Goal: Complete application form

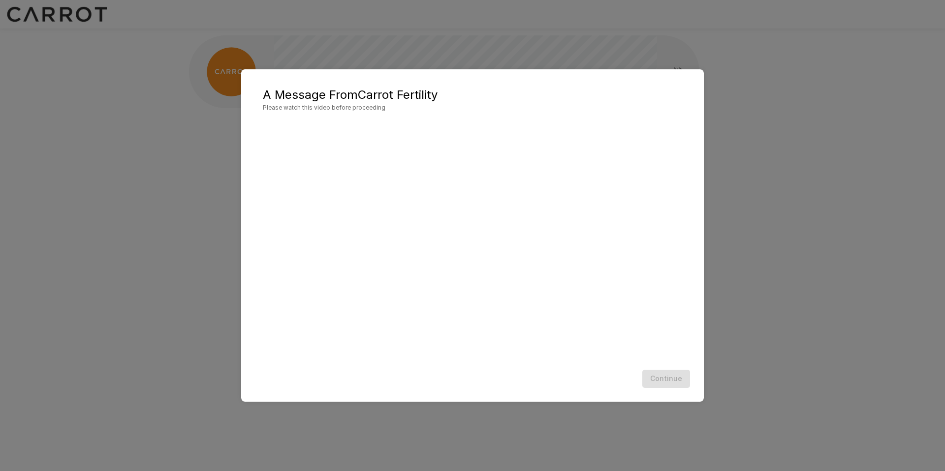
click at [663, 375] on div "Continue" at bounding box center [472, 379] width 443 height 26
click at [675, 380] on div "Continue" at bounding box center [472, 379] width 443 height 26
click at [664, 376] on div "Continue" at bounding box center [472, 379] width 443 height 26
click at [666, 376] on button "Continue" at bounding box center [666, 379] width 48 height 18
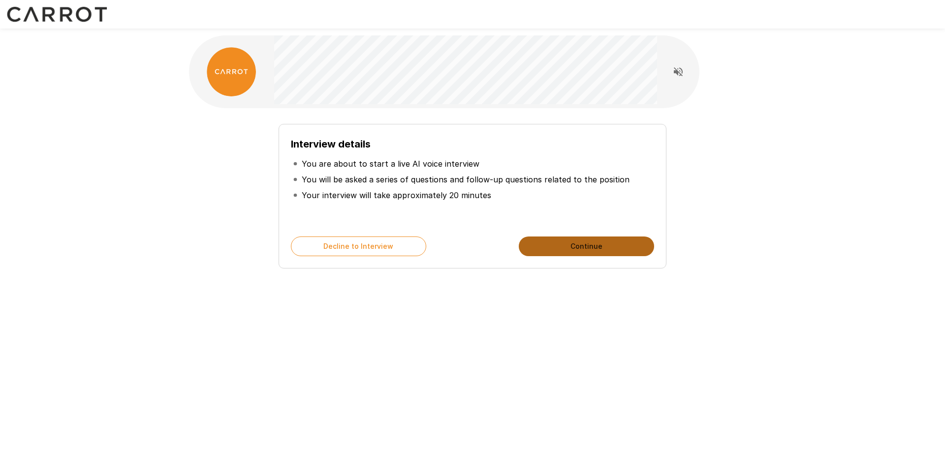
click at [551, 244] on button "Continue" at bounding box center [586, 247] width 135 height 20
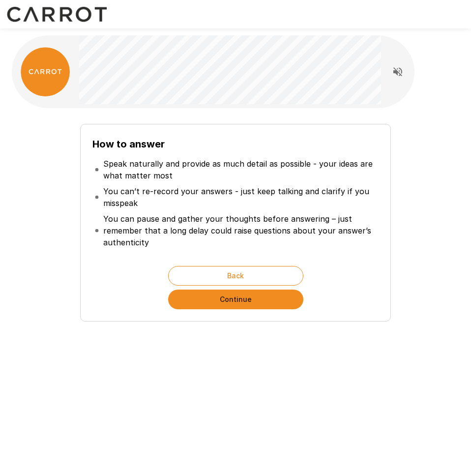
click at [228, 186] on p "You can’t re-record your answers - just keep talking and clarify if you misspeak" at bounding box center [239, 198] width 273 height 24
click at [395, 71] on icon "Read questions aloud" at bounding box center [398, 71] width 9 height 9
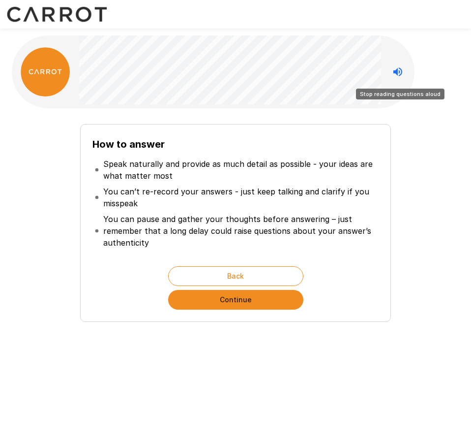
click at [397, 71] on icon "Stop reading questions aloud" at bounding box center [398, 71] width 9 height 9
click at [397, 71] on icon "Read questions aloud" at bounding box center [398, 71] width 9 height 9
click at [400, 73] on icon "Stop reading questions aloud" at bounding box center [398, 72] width 12 height 12
click at [401, 72] on icon "Read questions aloud" at bounding box center [398, 72] width 12 height 12
click at [411, 206] on div "How to answer Speak naturally and provide as much detail as possible - your ide…" at bounding box center [236, 219] width 440 height 206
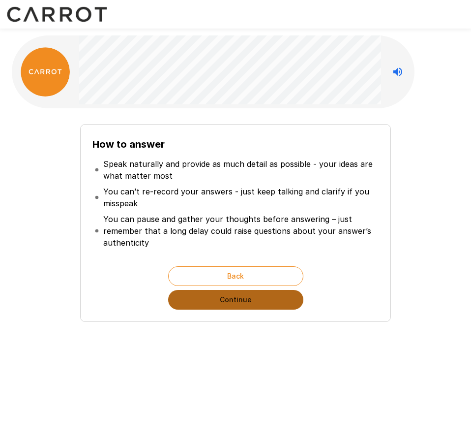
click at [283, 295] on button "Continue" at bounding box center [235, 300] width 135 height 20
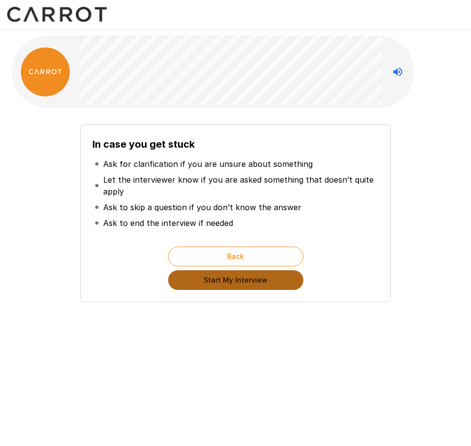
click at [255, 283] on button "Start My Interview" at bounding box center [235, 280] width 135 height 20
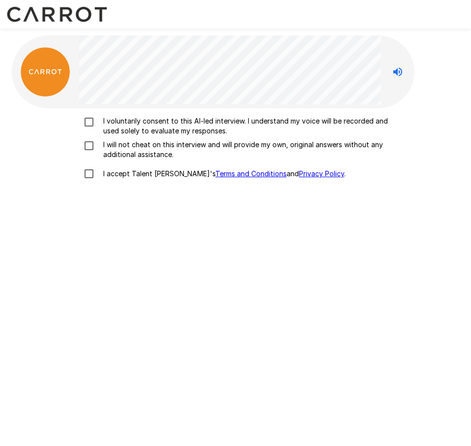
click at [106, 123] on p "I voluntarily consent to this AI-led interview. I understand my voice will be r…" at bounding box center [245, 126] width 293 height 20
click at [106, 142] on p "I will not cheat on this interview and will provide my own, original answers wi…" at bounding box center [245, 150] width 293 height 20
click at [116, 176] on p "I accept Talent Llama's Terms and Conditions and Privacy Policy ." at bounding box center [222, 174] width 247 height 10
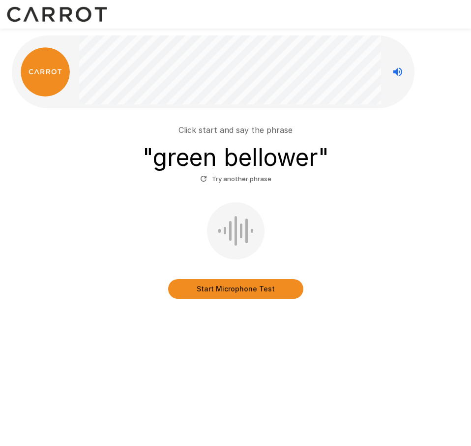
click at [246, 293] on button "Start Microphone Test" at bounding box center [235, 289] width 135 height 20
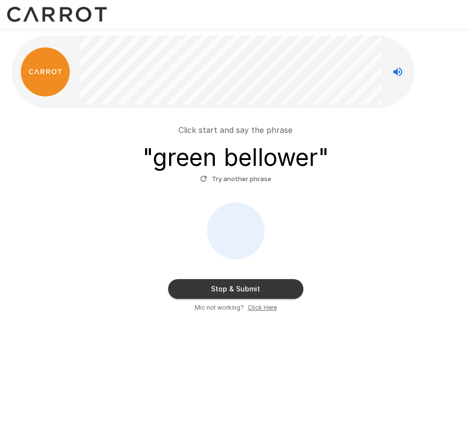
click at [242, 181] on button "Try another phrase" at bounding box center [236, 178] width 76 height 15
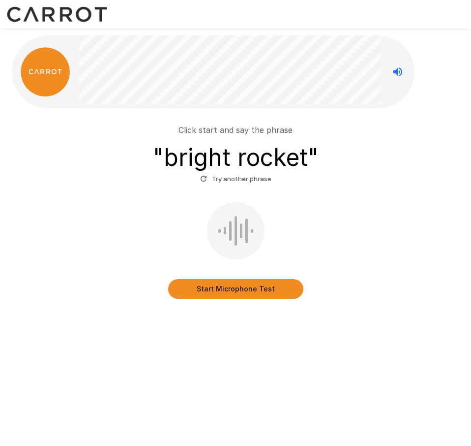
click at [243, 292] on button "Start Microphone Test" at bounding box center [235, 289] width 135 height 20
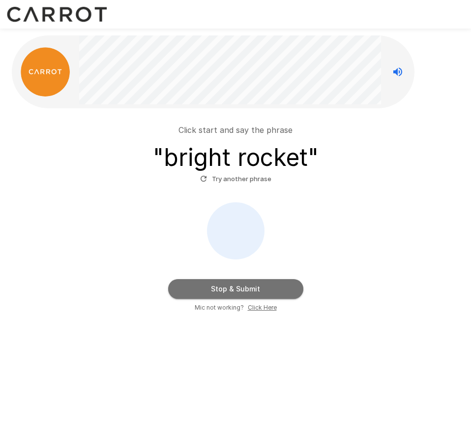
click at [244, 289] on button "Stop & Submit" at bounding box center [235, 289] width 135 height 20
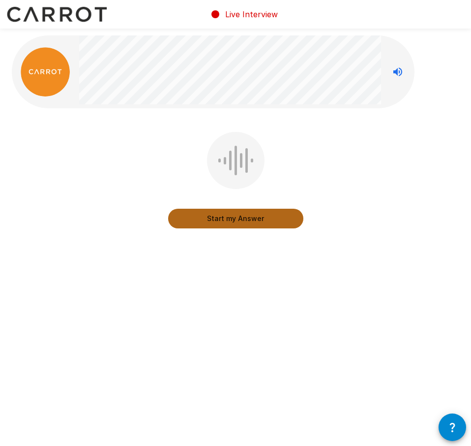
click at [277, 223] on button "Start my Answer" at bounding box center [235, 219] width 135 height 20
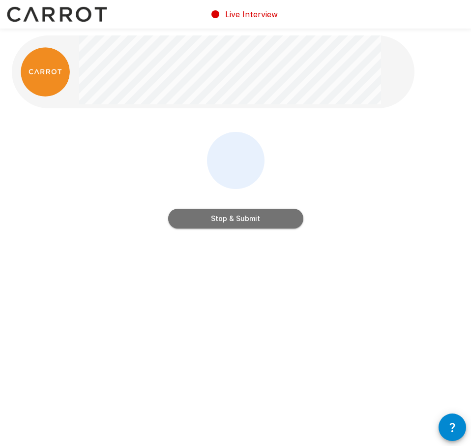
click at [270, 223] on button "Stop & Submit" at bounding box center [235, 219] width 135 height 20
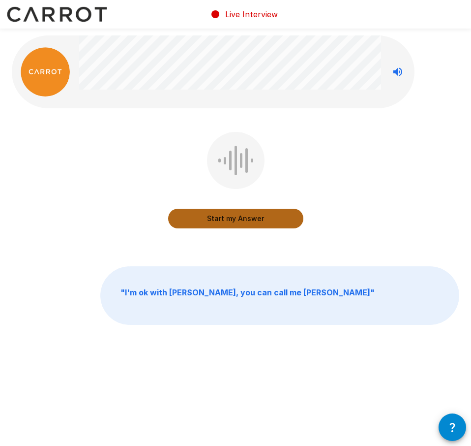
click at [240, 222] on button "Start my Answer" at bounding box center [235, 219] width 135 height 20
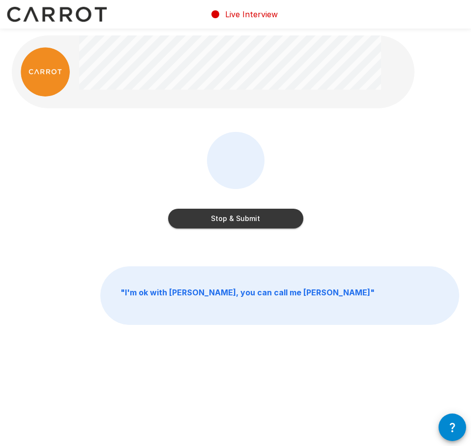
click at [240, 222] on button "Stop & Submit" at bounding box center [235, 219] width 135 height 20
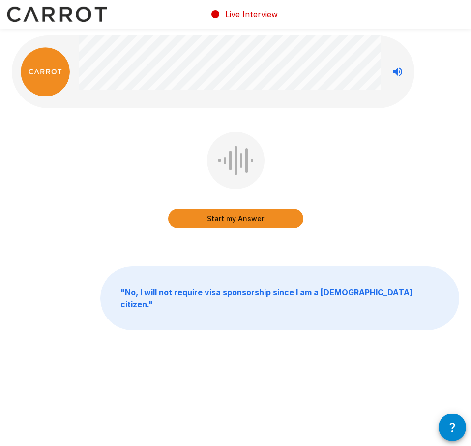
click at [245, 219] on button "Start my Answer" at bounding box center [235, 219] width 135 height 20
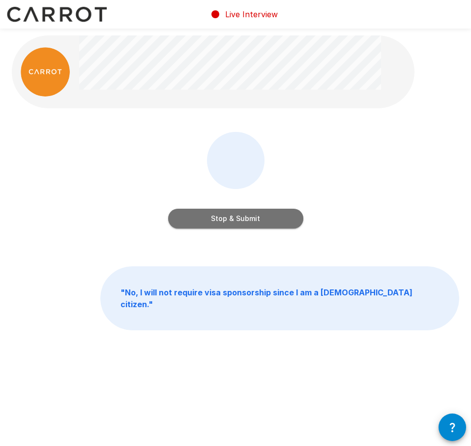
click at [245, 219] on button "Stop & Submit" at bounding box center [235, 219] width 135 height 20
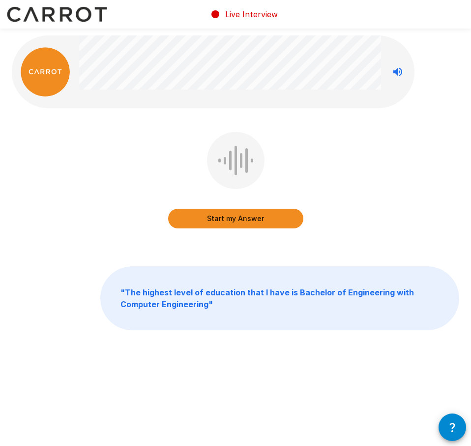
click at [243, 219] on button "Start my Answer" at bounding box center [235, 219] width 135 height 20
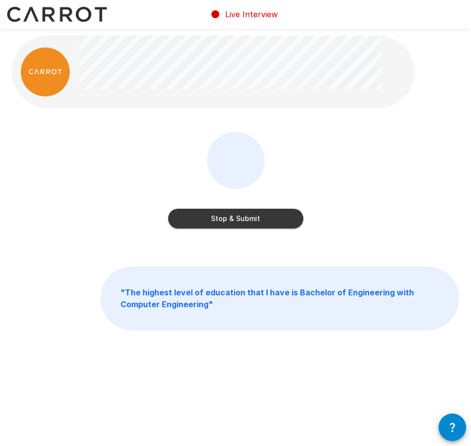
click at [243, 219] on button "Stop & Submit" at bounding box center [235, 219] width 135 height 20
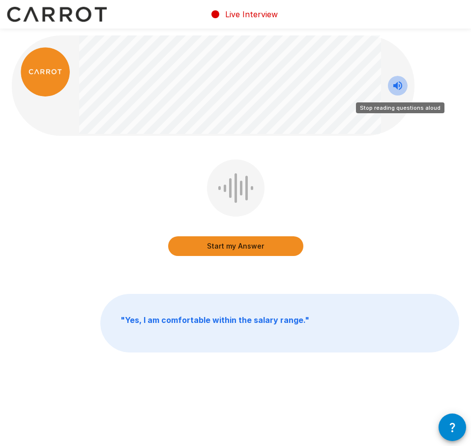
click at [399, 86] on icon "Stop reading questions aloud" at bounding box center [398, 86] width 12 height 12
click at [396, 87] on icon "Read questions aloud" at bounding box center [398, 86] width 12 height 12
click at [399, 89] on icon "Stop reading questions aloud" at bounding box center [398, 85] width 9 height 9
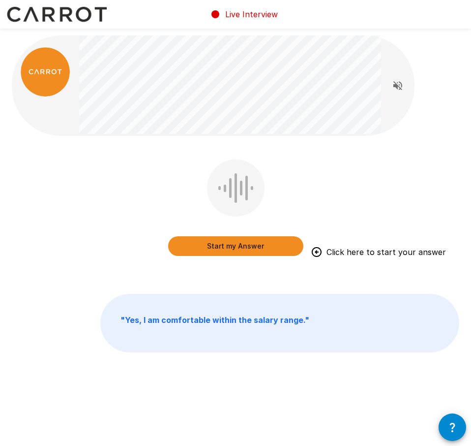
click at [257, 248] on button "Start my Answer" at bounding box center [235, 246] width 135 height 20
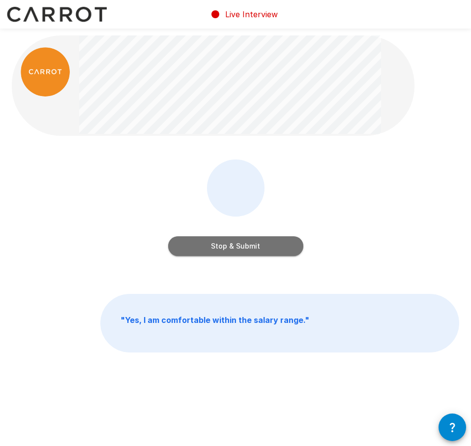
click at [273, 249] on button "Stop & Submit" at bounding box center [235, 246] width 135 height 20
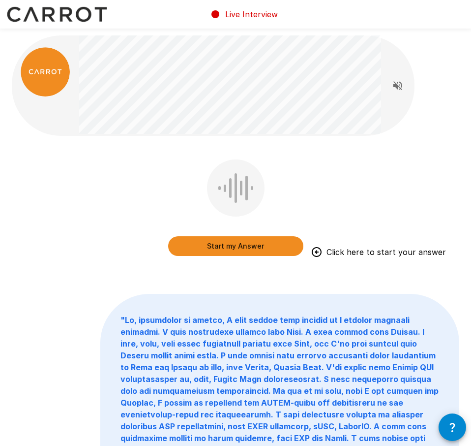
click at [266, 244] on button "Start my Answer" at bounding box center [235, 246] width 135 height 20
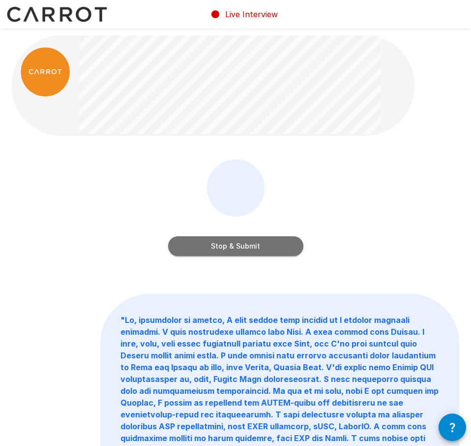
click at [266, 244] on button "Stop & Submit" at bounding box center [235, 246] width 135 height 20
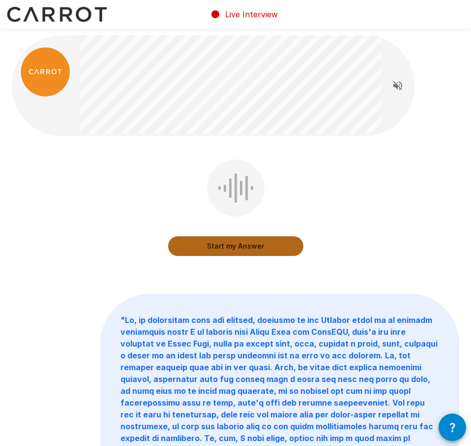
click at [277, 242] on button "Start my Answer" at bounding box center [235, 246] width 135 height 20
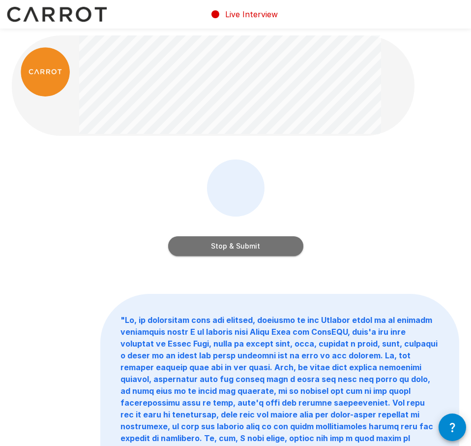
click at [274, 250] on button "Stop & Submit" at bounding box center [235, 246] width 135 height 20
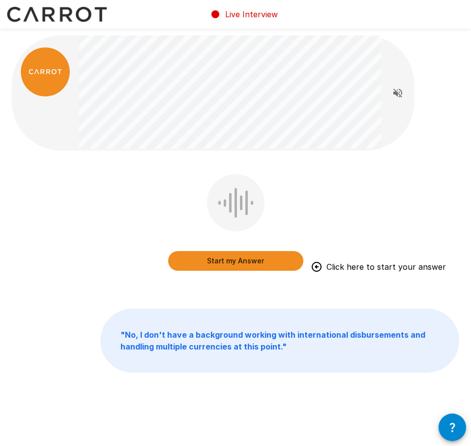
click at [240, 259] on button "Start my Answer" at bounding box center [235, 261] width 135 height 20
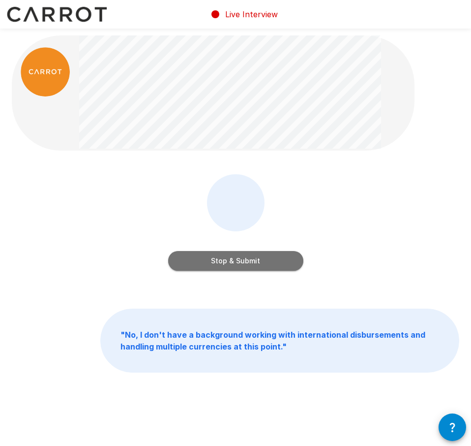
click at [240, 259] on button "Stop & Submit" at bounding box center [235, 261] width 135 height 20
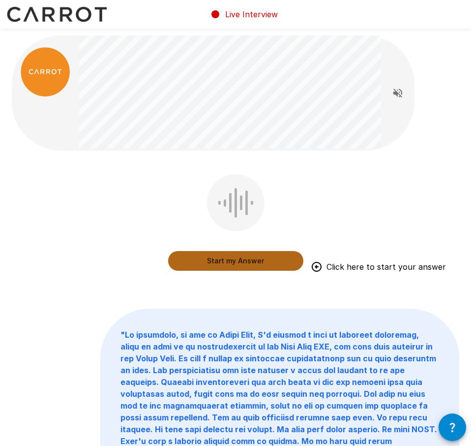
click at [222, 266] on button "Start my Answer" at bounding box center [235, 261] width 135 height 20
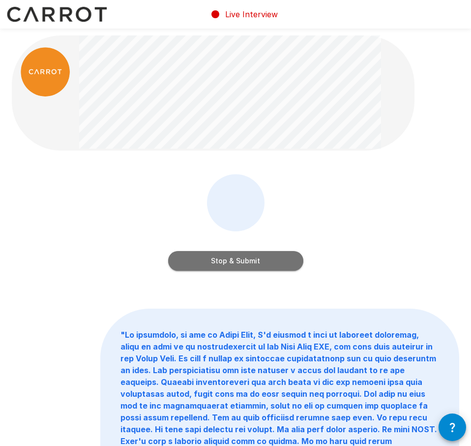
click at [212, 257] on button "Stop & Submit" at bounding box center [235, 261] width 135 height 20
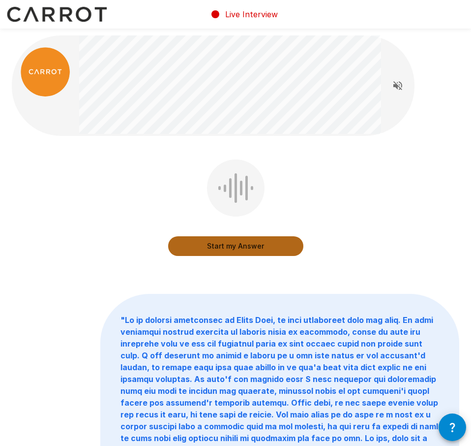
click at [252, 242] on button "Start my Answer" at bounding box center [235, 246] width 135 height 20
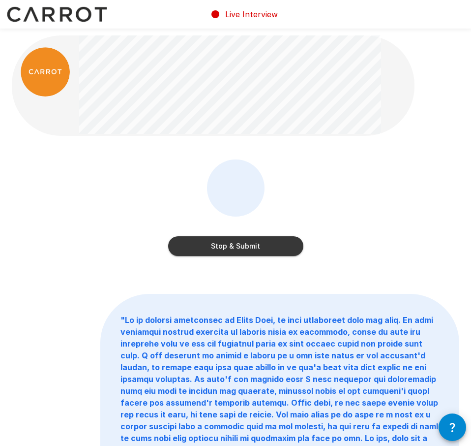
click at [252, 242] on button "Stop & Submit" at bounding box center [235, 246] width 135 height 20
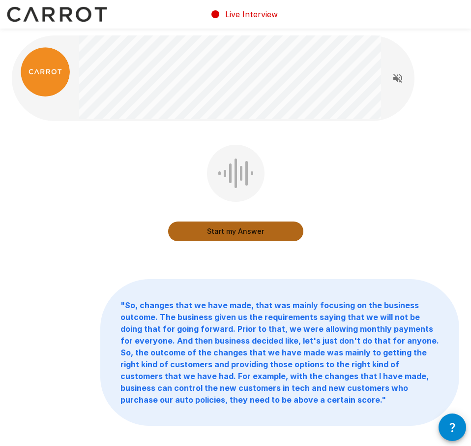
click at [261, 230] on button "Start my Answer" at bounding box center [235, 231] width 135 height 20
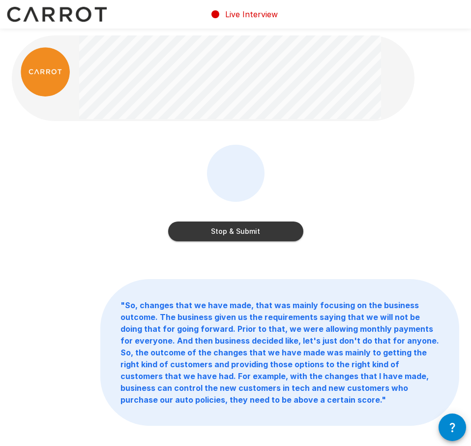
click at [261, 230] on button "Stop & Submit" at bounding box center [235, 231] width 135 height 20
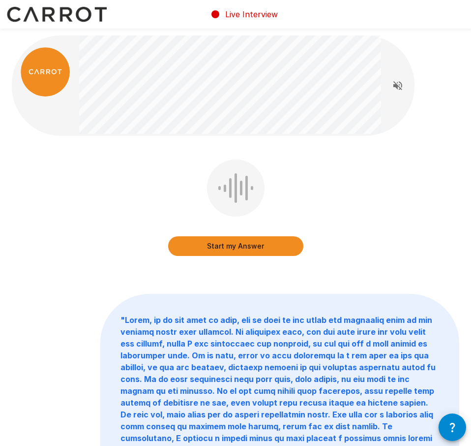
click at [397, 245] on div "Start my Answer" at bounding box center [236, 214] width 448 height 111
click at [267, 240] on button "Start my Answer" at bounding box center [235, 246] width 135 height 20
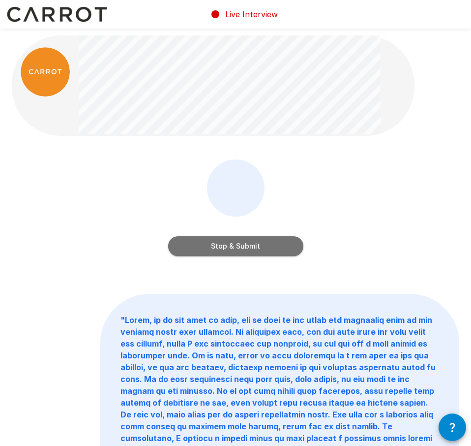
click at [267, 240] on button "Stop & Submit" at bounding box center [235, 246] width 135 height 20
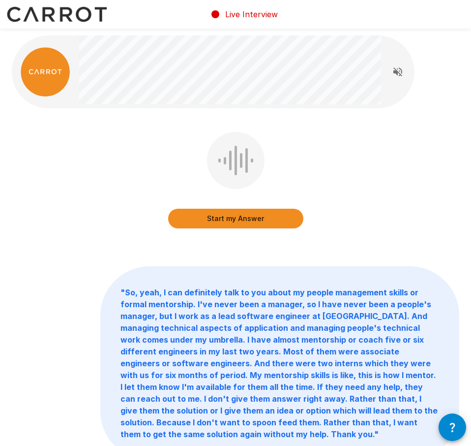
click at [262, 224] on button "Start my Answer" at bounding box center [235, 219] width 135 height 20
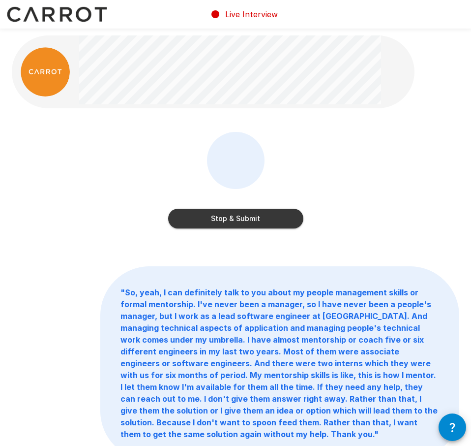
click at [262, 221] on button "Stop & Submit" at bounding box center [235, 219] width 135 height 20
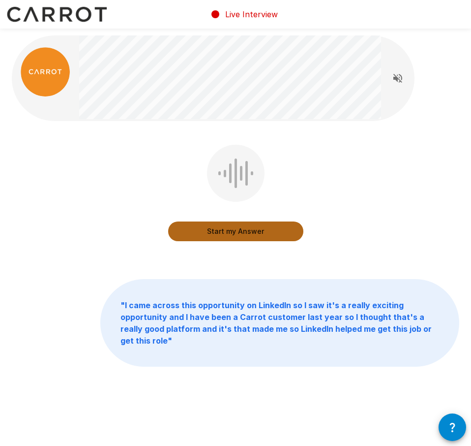
click at [261, 230] on button "Start my Answer" at bounding box center [235, 231] width 135 height 20
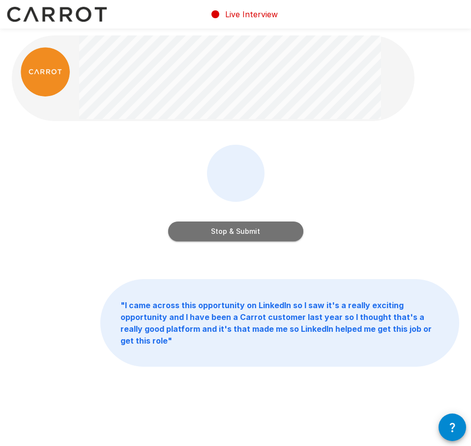
click at [261, 230] on button "Stop & Submit" at bounding box center [235, 231] width 135 height 20
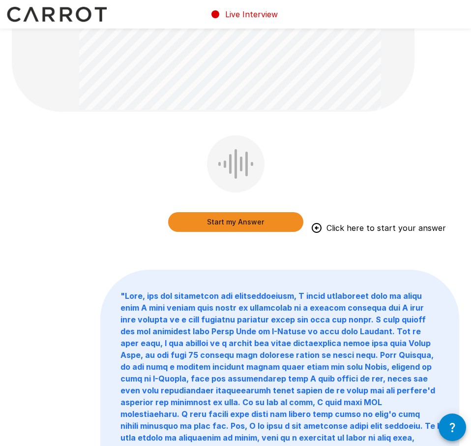
scroll to position [476, 0]
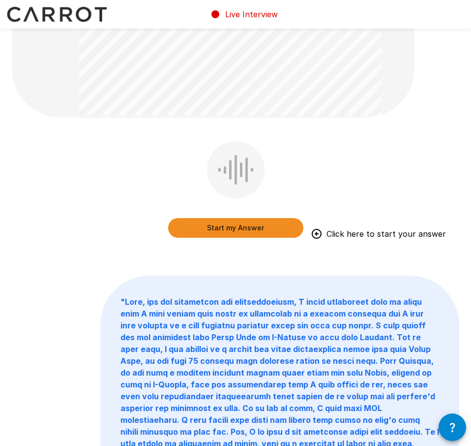
click at [221, 230] on button "Start my Answer" at bounding box center [235, 228] width 135 height 20
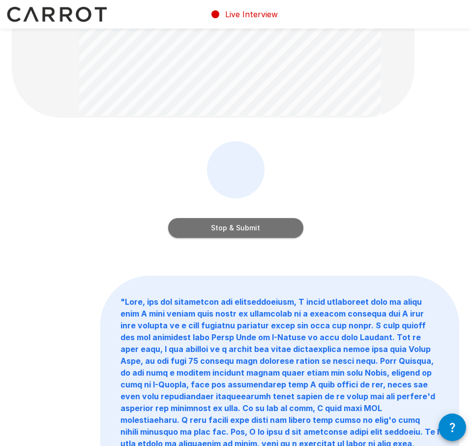
click at [221, 230] on button "Stop & Submit" at bounding box center [235, 228] width 135 height 20
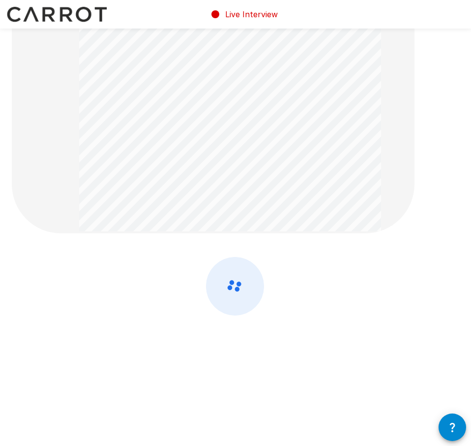
scroll to position [0, 0]
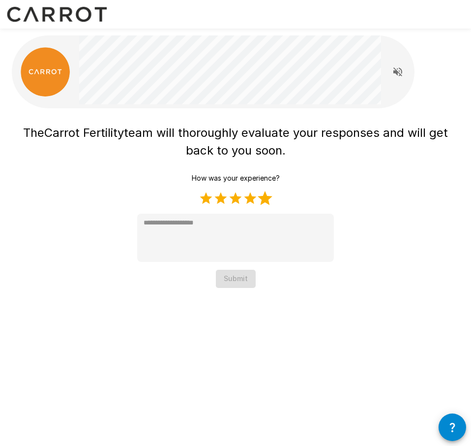
click at [269, 202] on label "5 Stars" at bounding box center [265, 198] width 15 height 15
type textarea "*"
click at [237, 279] on button "Submit" at bounding box center [236, 279] width 40 height 18
